Goal: Task Accomplishment & Management: Manage account settings

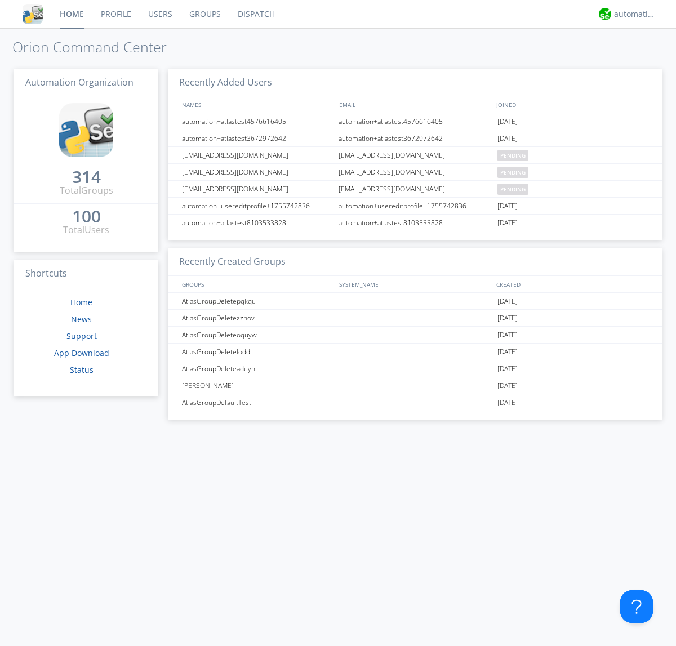
click at [159, 14] on link "Users" at bounding box center [160, 14] width 41 height 28
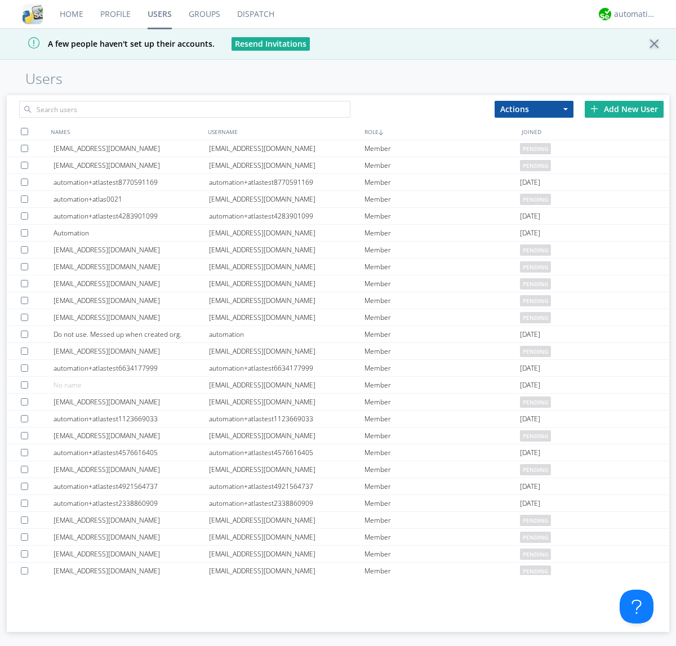
click at [624, 109] on div "Add New User" at bounding box center [624, 109] width 79 height 17
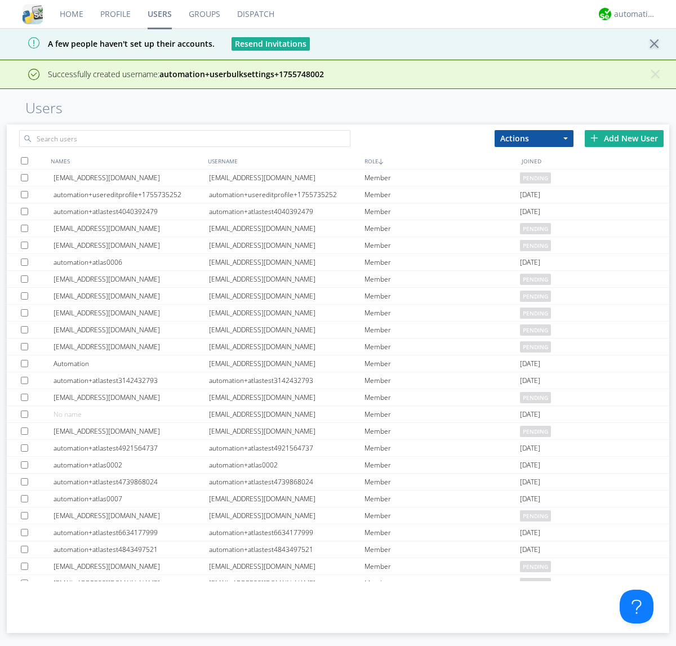
click at [624, 138] on div "Add New User" at bounding box center [624, 138] width 79 height 17
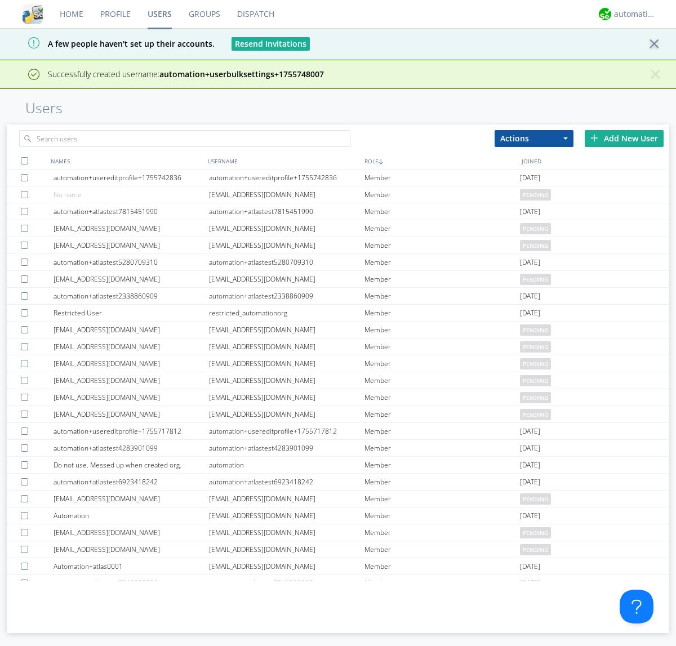
click at [624, 138] on div "Add New User" at bounding box center [624, 138] width 79 height 17
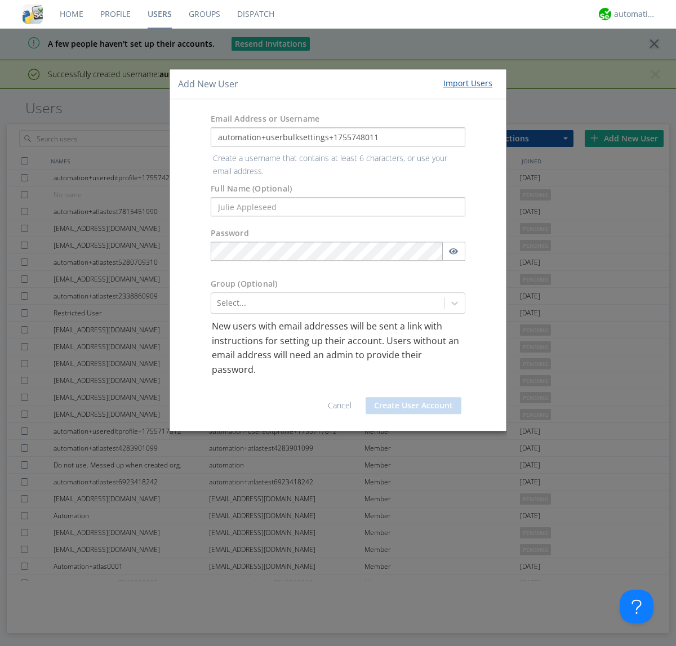
type input "automation+userbulksettings+1755748011"
click at [414, 397] on button "Create User Account" at bounding box center [414, 405] width 96 height 17
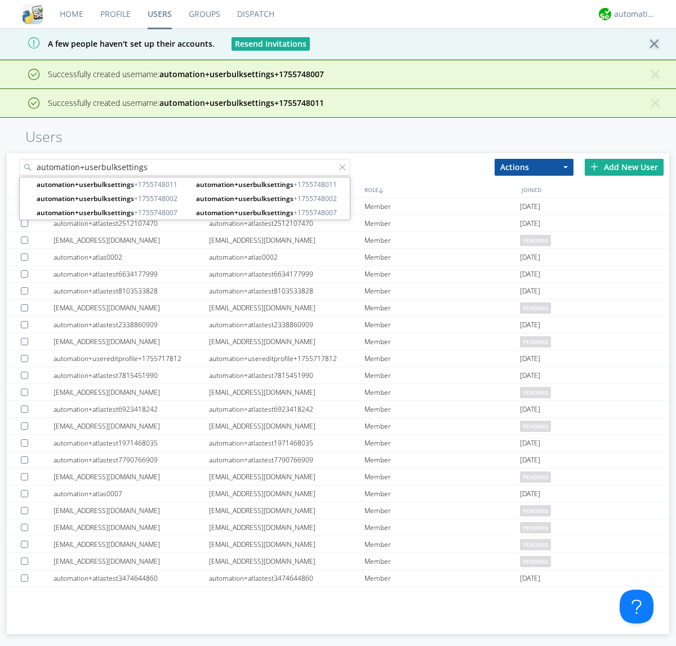
type input "automation+userbulksettings"
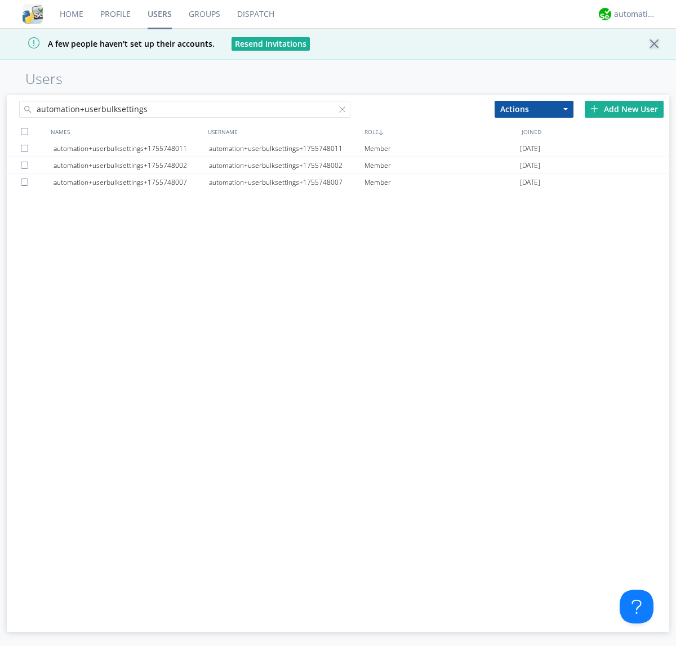
click at [24, 131] on div at bounding box center [24, 131] width 7 height 7
click at [534, 109] on button "Actions" at bounding box center [534, 109] width 79 height 17
click at [0, 0] on link "Edit Settings" at bounding box center [0, 0] width 0 height 0
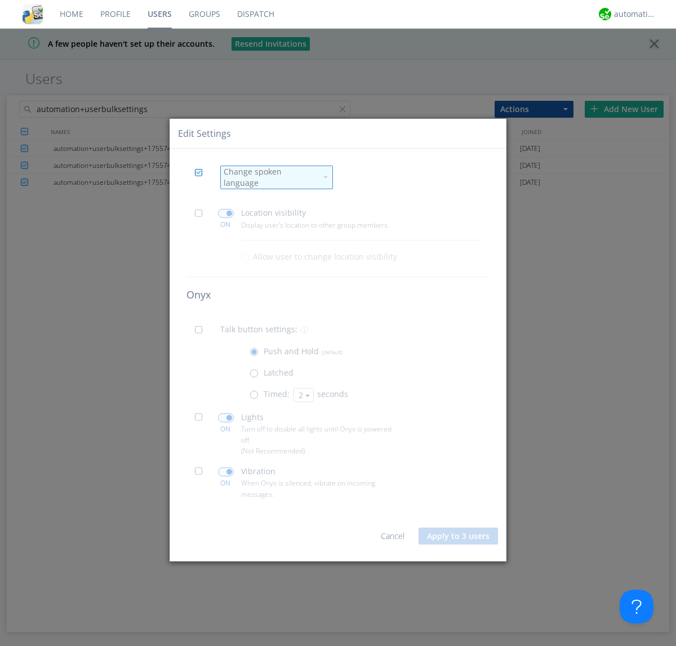
click at [270, 177] on div "Change spoken language" at bounding box center [270, 177] width 93 height 23
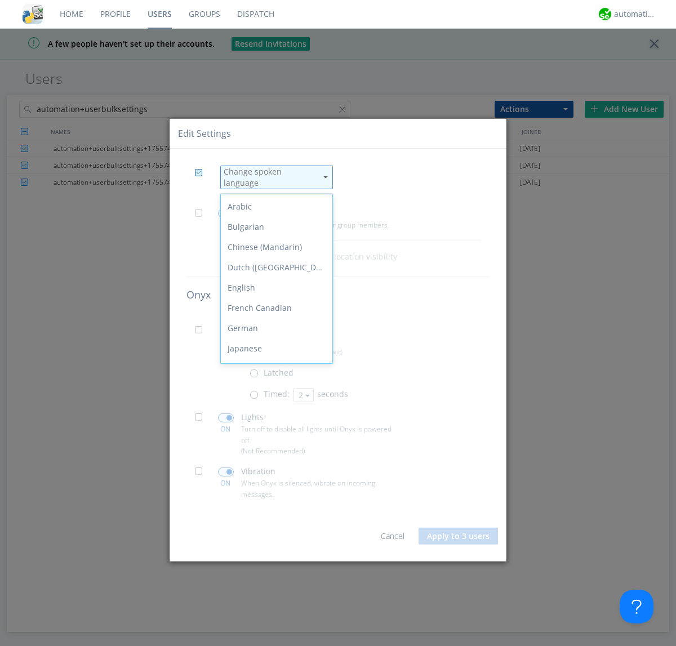
click at [274, 481] on div "Spanish" at bounding box center [277, 491] width 112 height 20
click at [202, 212] on span at bounding box center [202, 216] width 14 height 14
click at [0, 0] on input "checkbox" at bounding box center [0, 0] width 0 height 0
click at [225, 209] on span at bounding box center [226, 213] width 16 height 9
click at [0, 0] on input "checkbox" at bounding box center [0, 0] width 0 height 0
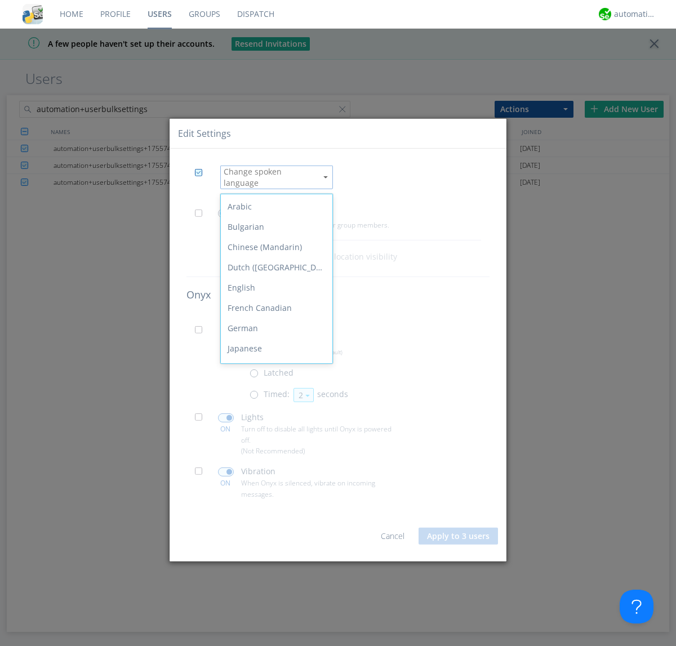
click at [202, 329] on span at bounding box center [202, 333] width 14 height 14
click at [0, 0] on input "checkbox" at bounding box center [0, 0] width 0 height 0
click at [256, 393] on span at bounding box center [257, 397] width 14 height 14
click at [0, 0] on input "radio" at bounding box center [0, 0] width 0 height 0
click at [303, 390] on button "2" at bounding box center [304, 395] width 20 height 14
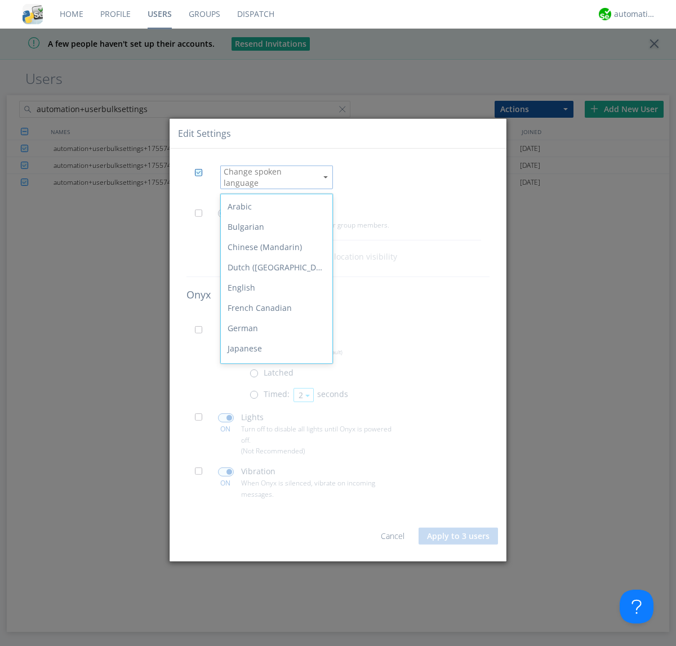
click at [0, 0] on link "3" at bounding box center [0, 0] width 0 height 0
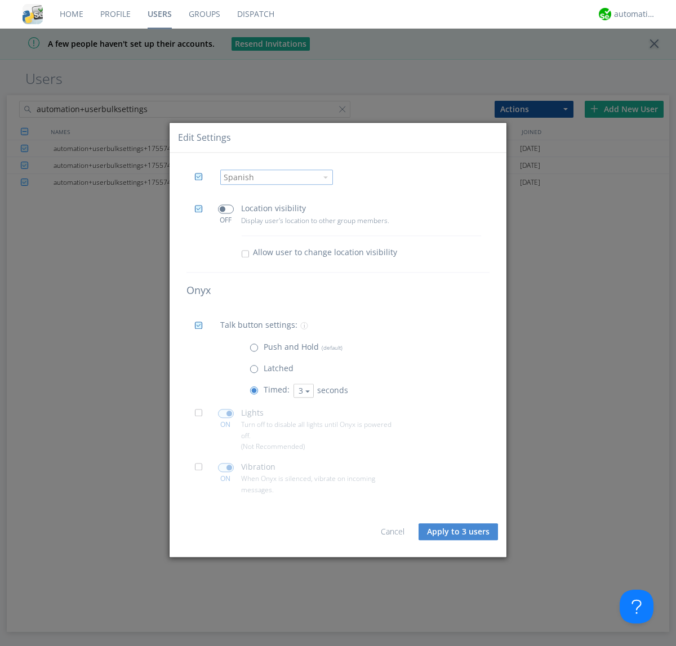
click at [202, 416] on span at bounding box center [202, 417] width 14 height 14
click at [0, 0] on input "checkbox" at bounding box center [0, 0] width 0 height 0
click at [225, 414] on span at bounding box center [226, 413] width 16 height 9
click at [0, 0] on input "checkbox" at bounding box center [0, 0] width 0 height 0
click at [202, 470] on span at bounding box center [202, 471] width 14 height 14
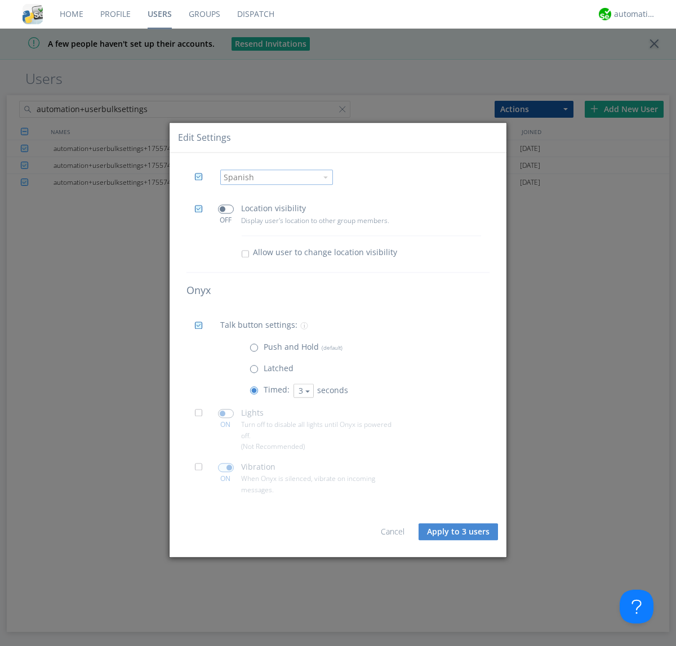
click at [0, 0] on input "checkbox" at bounding box center [0, 0] width 0 height 0
click at [225, 468] on span at bounding box center [226, 467] width 16 height 9
click at [0, 0] on input "checkbox" at bounding box center [0, 0] width 0 height 0
click at [459, 532] on button "Apply to 3 users" at bounding box center [458, 531] width 79 height 17
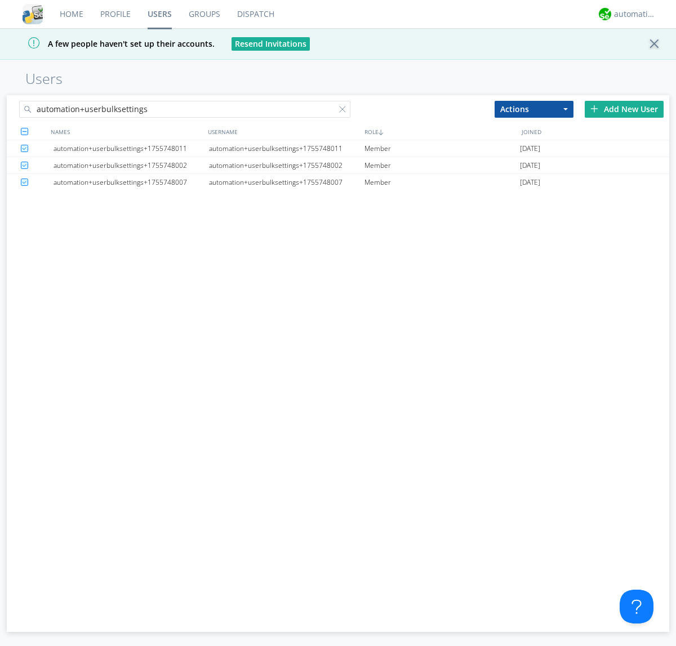
click at [159, 14] on link "Users" at bounding box center [159, 14] width 41 height 28
click at [345, 111] on div at bounding box center [344, 111] width 11 height 11
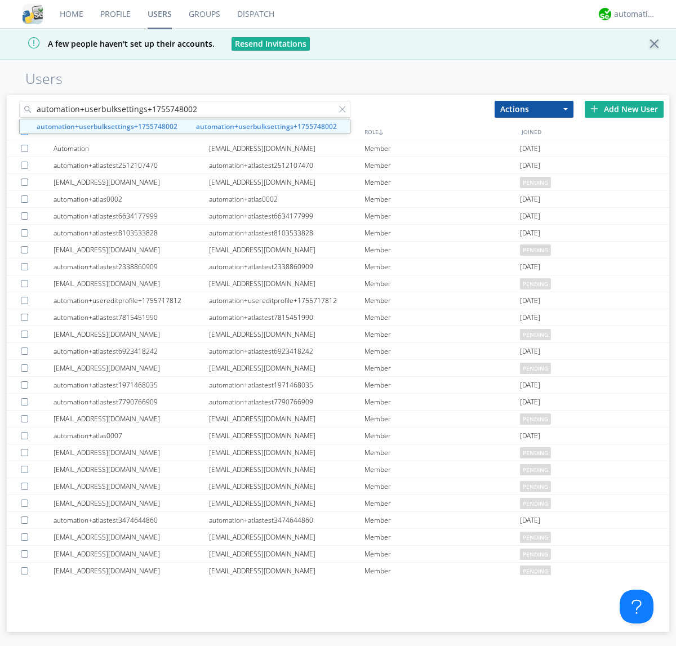
type input "automation+userbulksettings+1755748002"
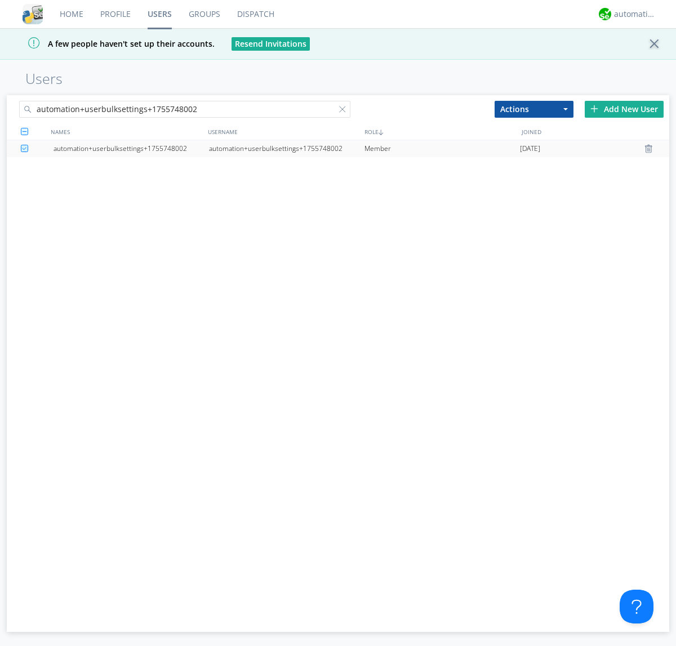
click at [286, 148] on div "automation+userbulksettings+1755748002" at bounding box center [286, 148] width 155 height 17
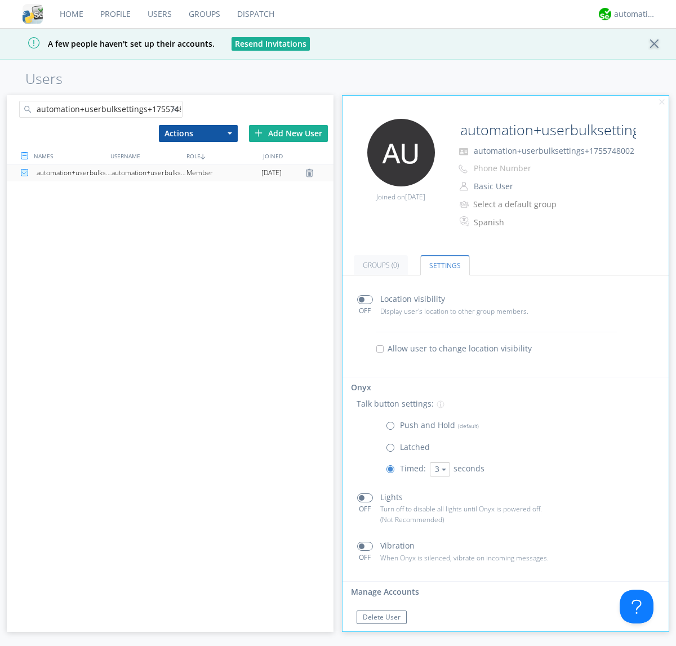
scroll to position [19, 0]
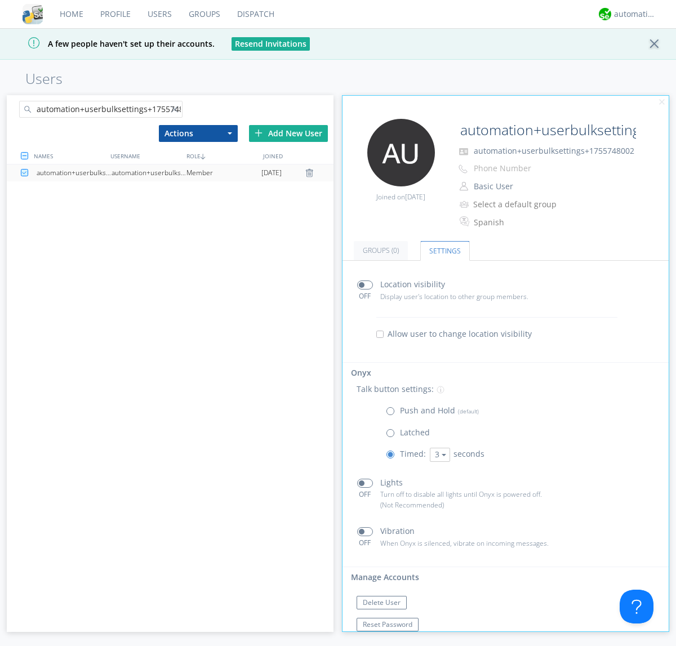
click at [176, 111] on div at bounding box center [176, 111] width 11 height 11
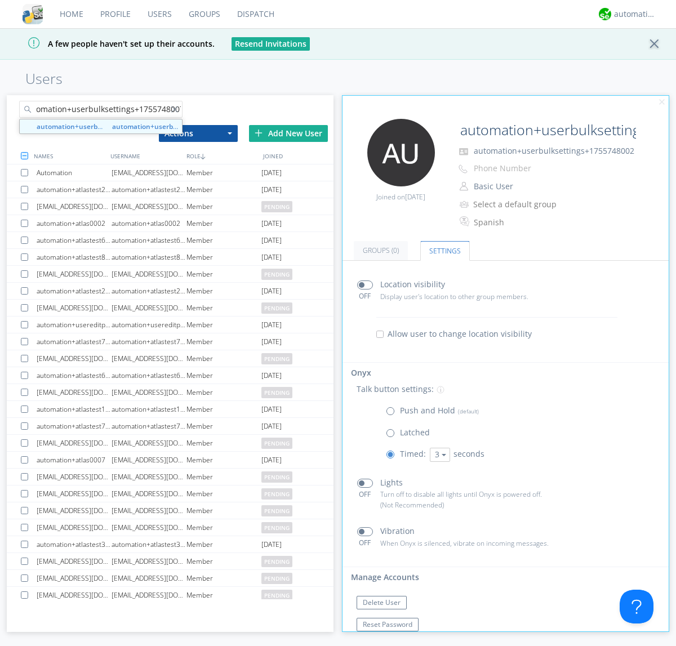
type input "automation+userbulksettings+1755748007"
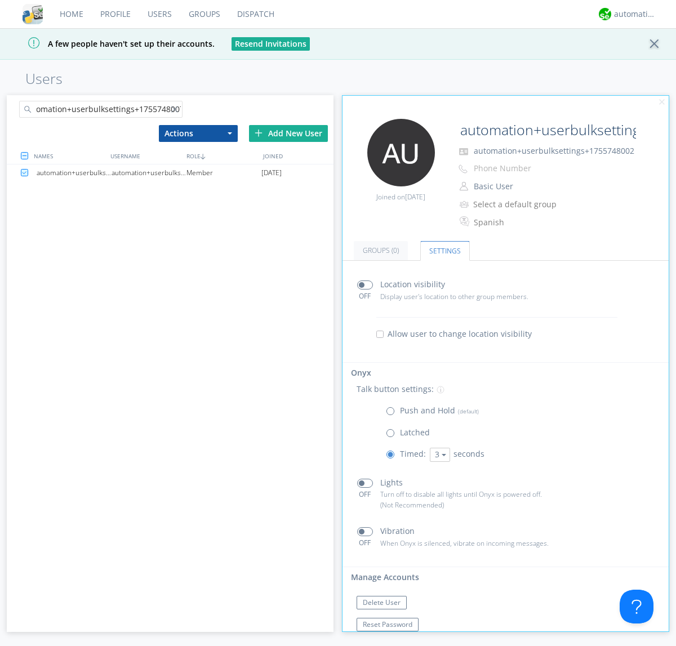
scroll to position [0, 0]
click at [149, 172] on div "automation+userbulksettings+1755748007" at bounding box center [149, 173] width 75 height 17
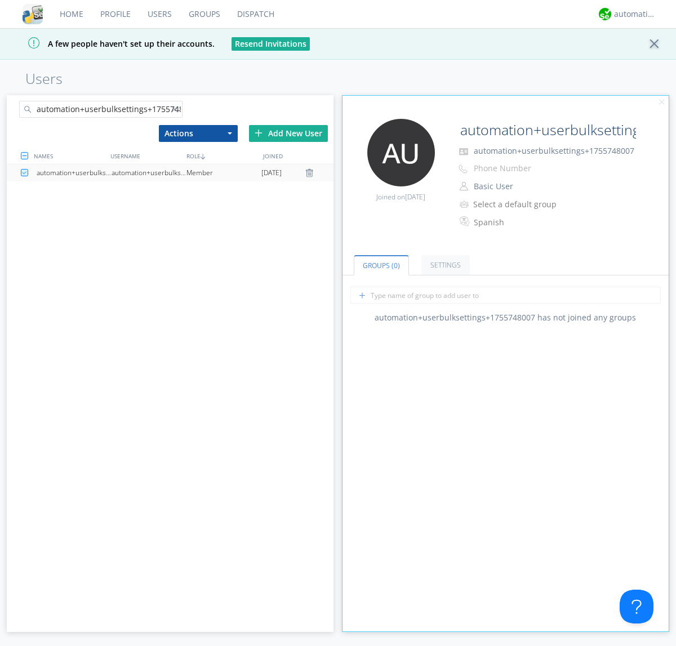
click at [444, 265] on link "Settings" at bounding box center [445, 265] width 48 height 20
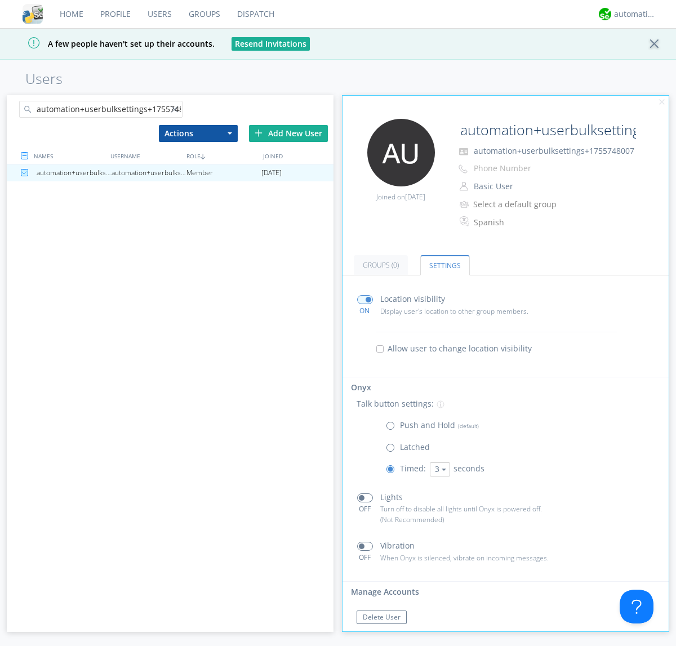
scroll to position [19, 0]
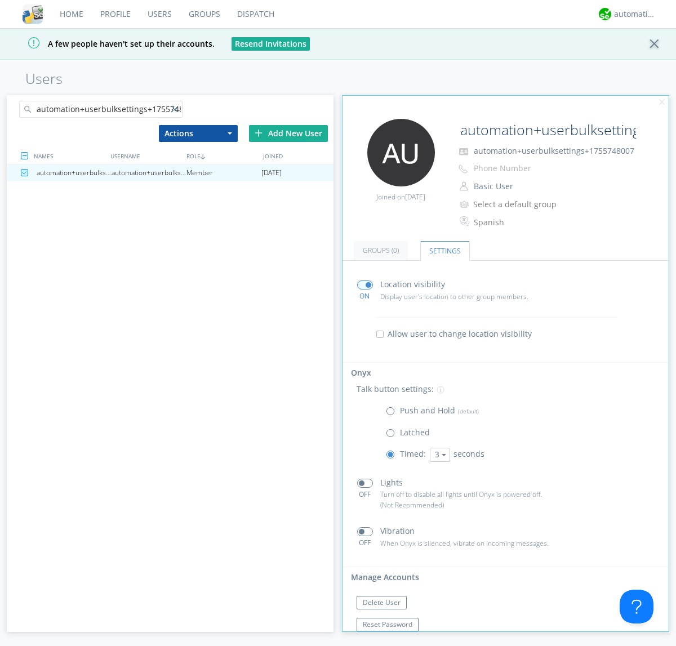
click at [176, 111] on div at bounding box center [176, 111] width 11 height 11
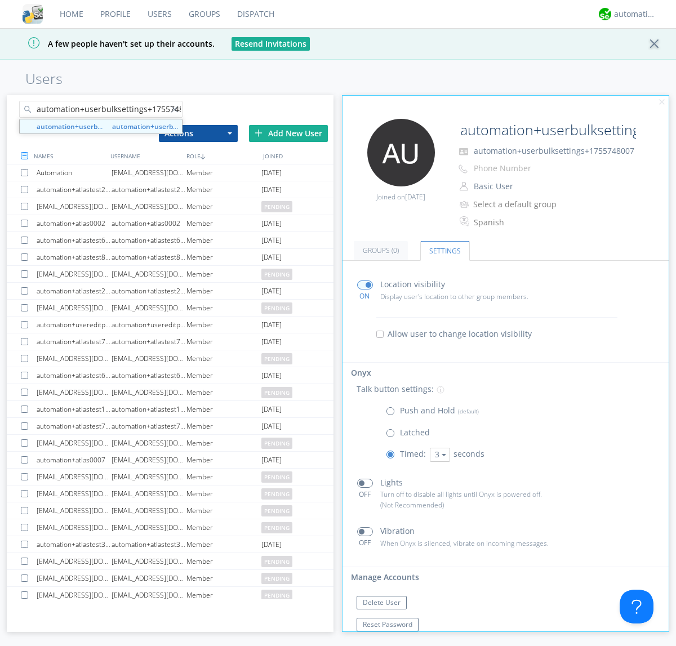
scroll to position [0, 13]
type input "automation+userbulksettings+1755748011"
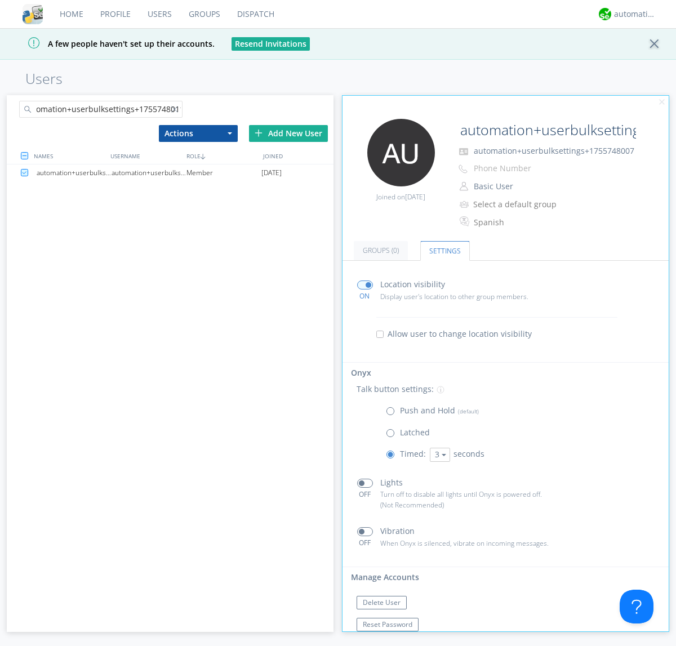
click at [149, 172] on div "automation+userbulksettings+1755748011" at bounding box center [149, 173] width 75 height 17
